Goal: Find specific page/section: Find specific page/section

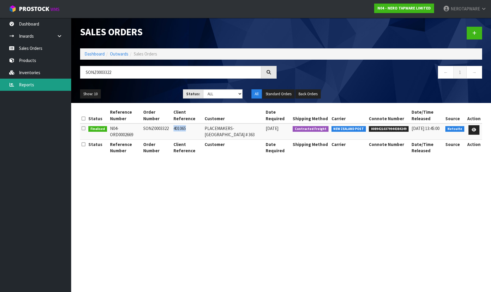
click at [38, 86] on link "Reports" at bounding box center [35, 85] width 71 height 12
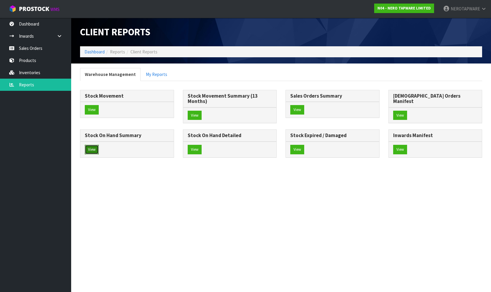
click at [99, 145] on button "View" at bounding box center [92, 149] width 14 height 9
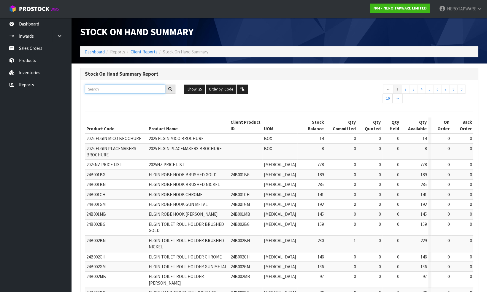
click at [106, 87] on input "text" at bounding box center [125, 89] width 80 height 9
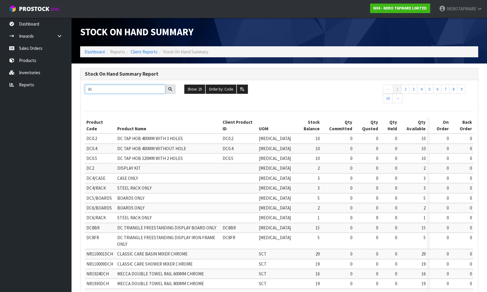
type input "d"
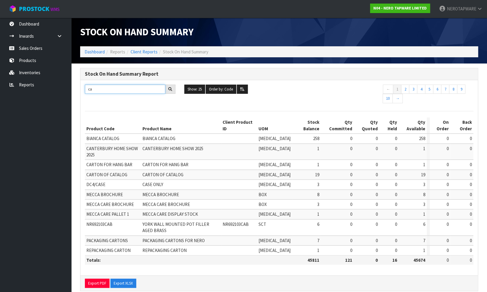
type input "ca"
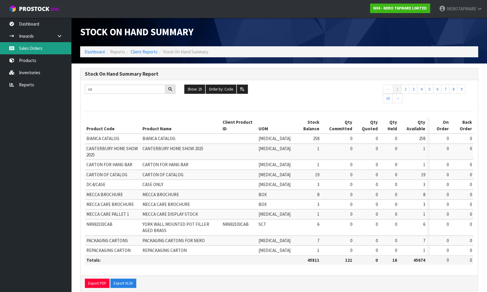
drag, startPoint x: 34, startPoint y: 50, endPoint x: 43, endPoint y: 51, distance: 8.9
click at [34, 50] on link "Sales Orders" at bounding box center [35, 48] width 71 height 12
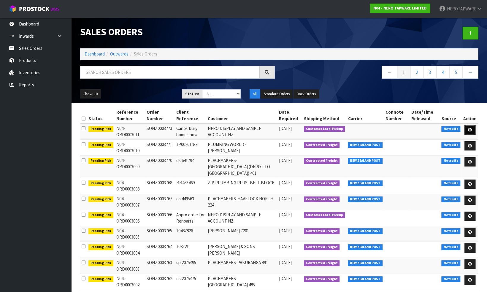
click at [468, 130] on icon at bounding box center [469, 130] width 4 height 4
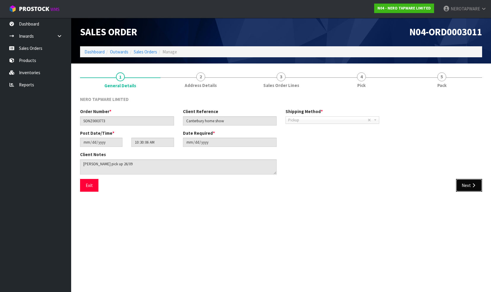
click at [464, 183] on button "Next" at bounding box center [469, 185] width 26 height 13
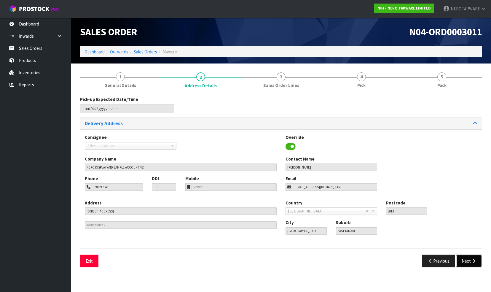
click at [467, 260] on button "Next" at bounding box center [469, 261] width 26 height 13
